Goal: Task Accomplishment & Management: Complete application form

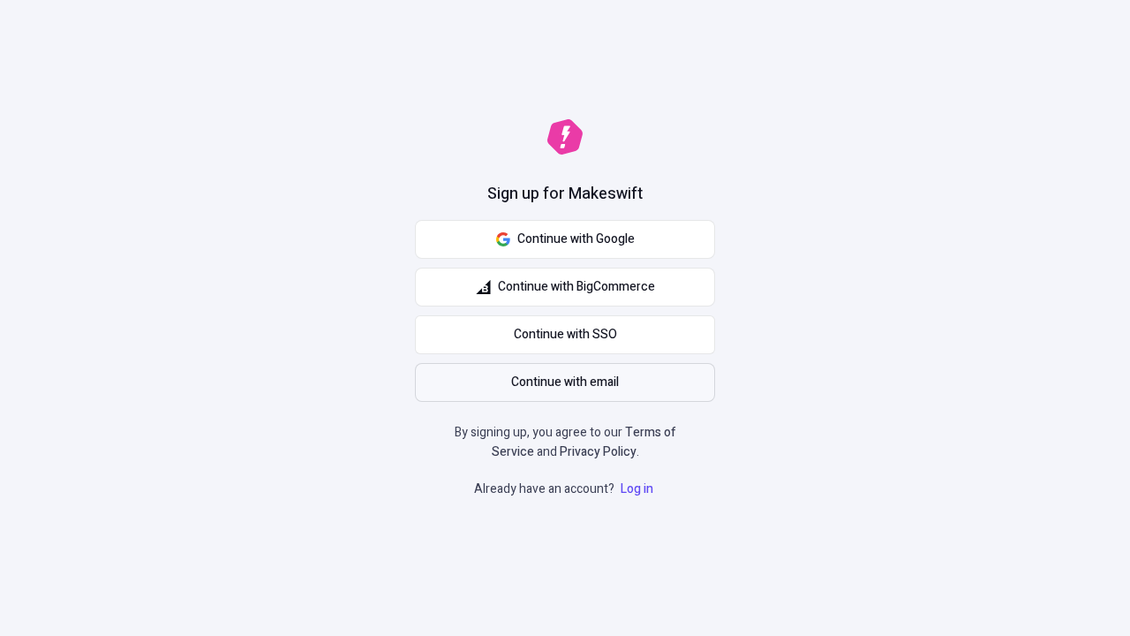
click at [565, 382] on span "Continue with email" at bounding box center [565, 382] width 108 height 19
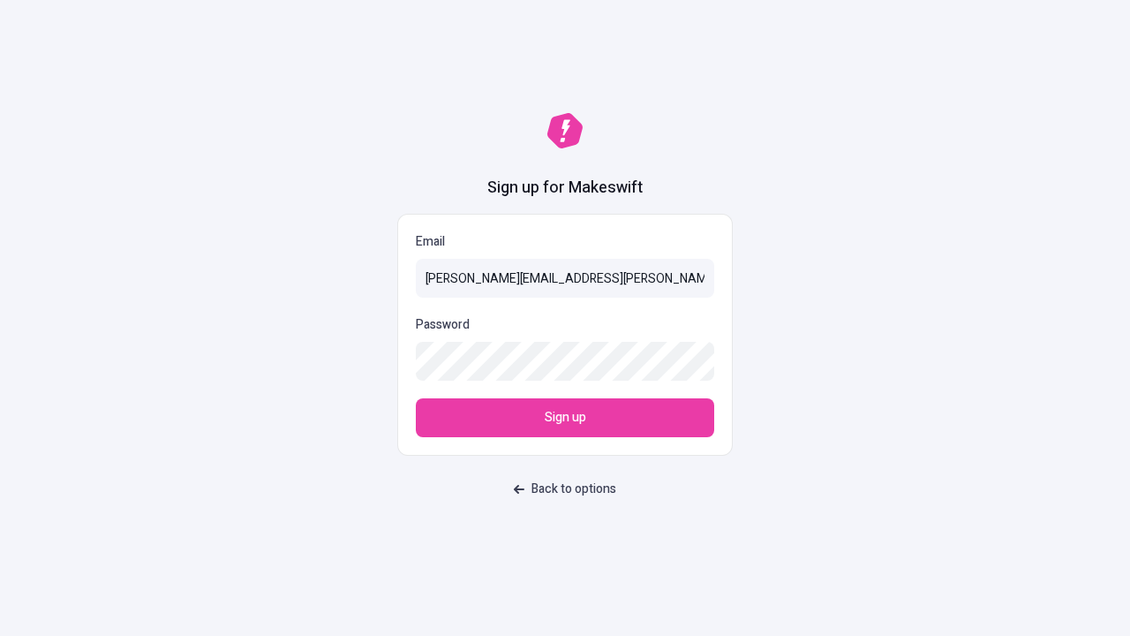
type input "sasha+test-ui+Carley_Dicki@makeswift.com"
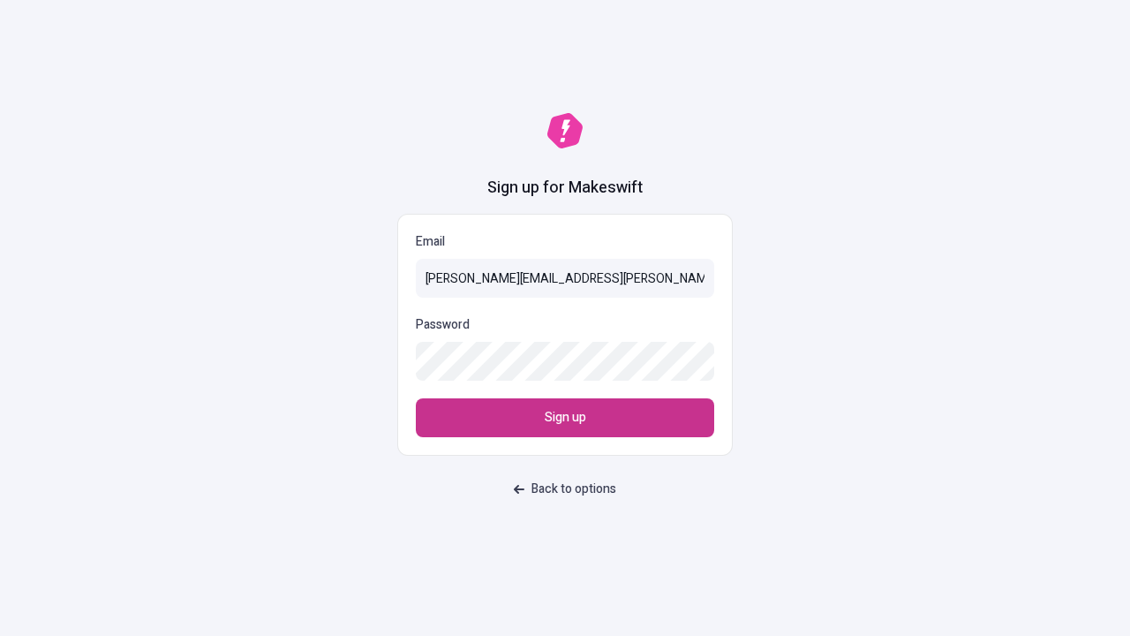
click at [565, 418] on span "Sign up" at bounding box center [565, 417] width 41 height 19
